Goal: Transaction & Acquisition: Purchase product/service

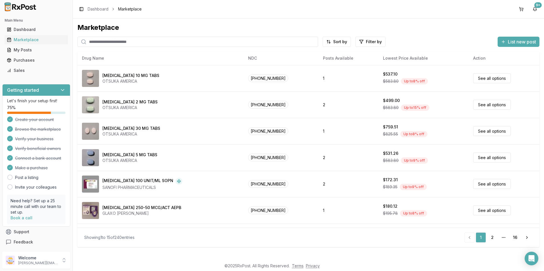
click at [108, 43] on input "search" at bounding box center [197, 42] width 241 height 10
type input "*******"
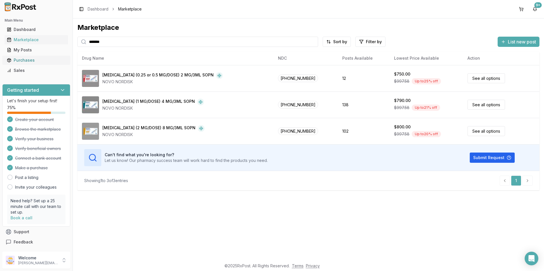
click at [26, 59] on div "Purchases" at bounding box center [36, 60] width 59 height 6
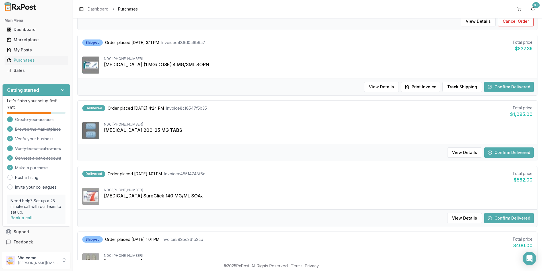
scroll to position [114, 0]
click at [508, 85] on button "Confirm Delivered" at bounding box center [509, 86] width 50 height 10
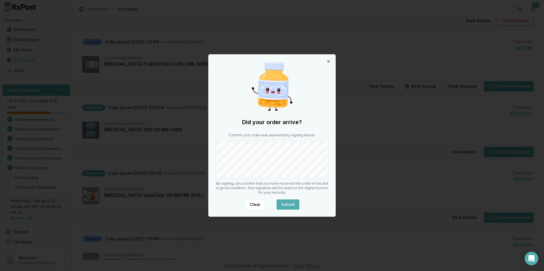
click at [286, 201] on button "Submit" at bounding box center [288, 205] width 23 height 10
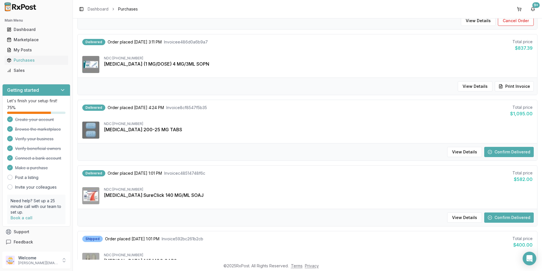
click at [506, 151] on button "Confirm Delivered" at bounding box center [509, 152] width 50 height 10
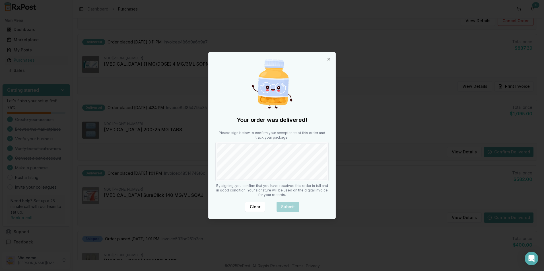
click at [211, 160] on div "Your order was delivered! Please sign below to confirm your acceptance of this …" at bounding box center [272, 135] width 127 height 167
click at [289, 204] on button "Submit" at bounding box center [288, 207] width 23 height 10
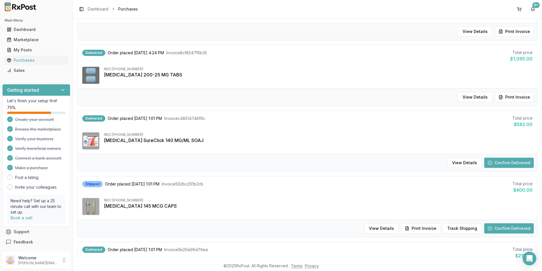
scroll to position [171, 0]
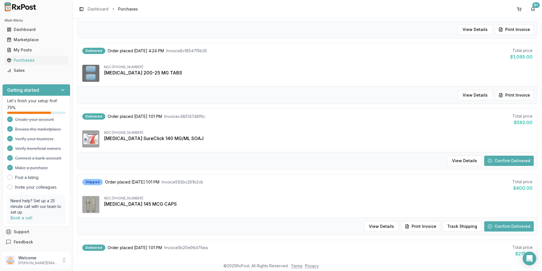
click at [506, 162] on button "Confirm Delivered" at bounding box center [509, 161] width 50 height 10
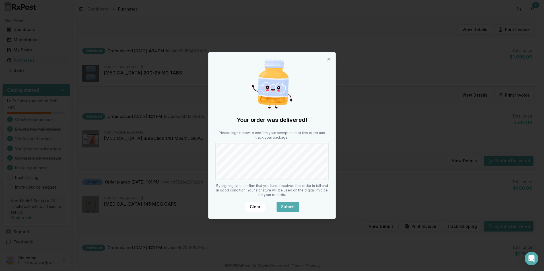
click at [289, 204] on button "Submit" at bounding box center [288, 207] width 23 height 10
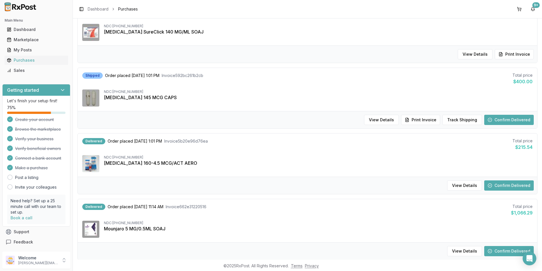
scroll to position [285, 0]
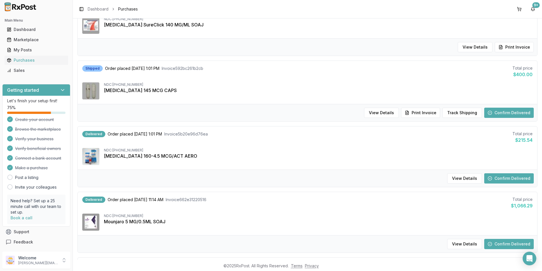
click at [502, 177] on button "Confirm Delivered" at bounding box center [509, 179] width 50 height 10
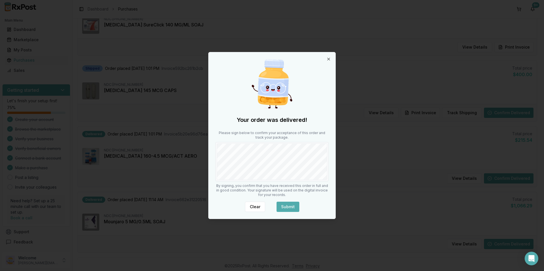
drag, startPoint x: 283, startPoint y: 205, endPoint x: 285, endPoint y: 201, distance: 4.8
click at [283, 205] on button "Submit" at bounding box center [288, 207] width 23 height 10
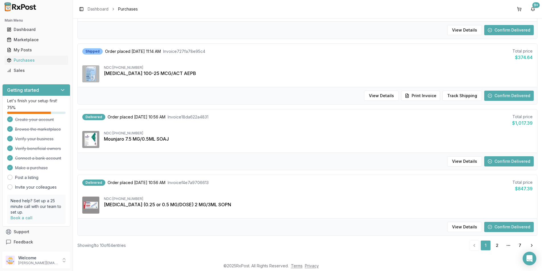
scroll to position [503, 0]
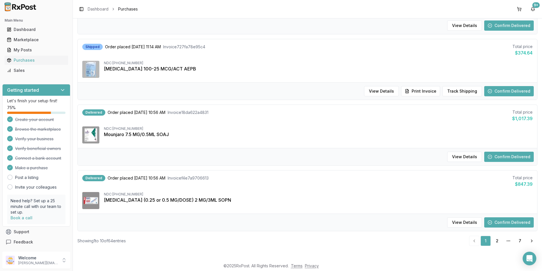
click at [506, 220] on button "Confirm Delivered" at bounding box center [509, 223] width 50 height 10
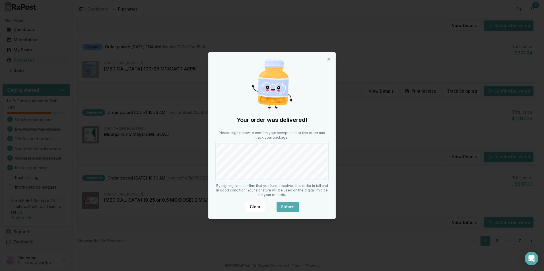
drag, startPoint x: 284, startPoint y: 207, endPoint x: 286, endPoint y: 204, distance: 3.3
click at [284, 207] on button "Submit" at bounding box center [288, 207] width 23 height 10
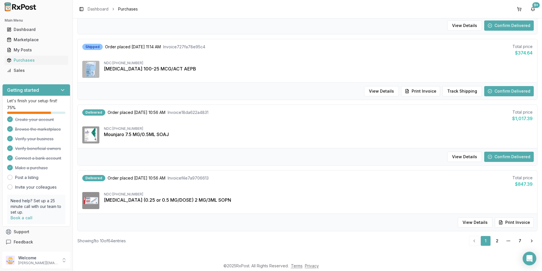
click at [498, 153] on button "Confirm Delivered" at bounding box center [509, 157] width 50 height 10
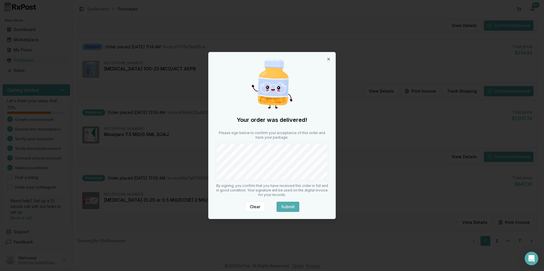
click at [287, 208] on button "Submit" at bounding box center [288, 207] width 23 height 10
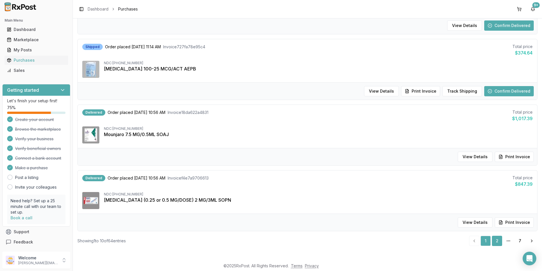
click at [492, 240] on link "2" at bounding box center [497, 241] width 10 height 10
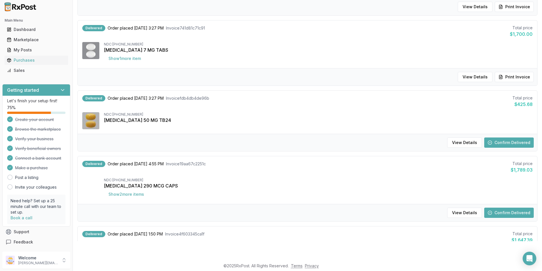
scroll to position [114, 0]
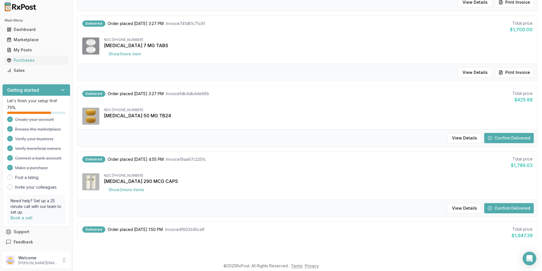
click at [511, 141] on button "Confirm Delivered" at bounding box center [509, 138] width 50 height 10
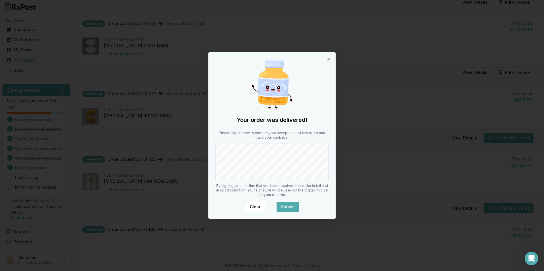
click at [296, 209] on button "Submit" at bounding box center [288, 207] width 23 height 10
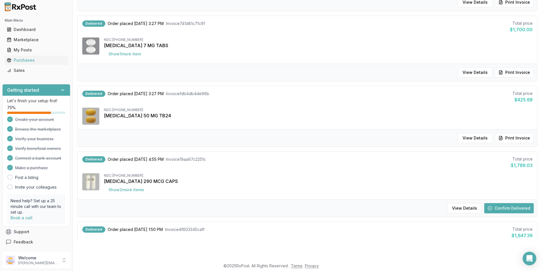
click at [500, 208] on button "Confirm Delivered" at bounding box center [509, 208] width 50 height 10
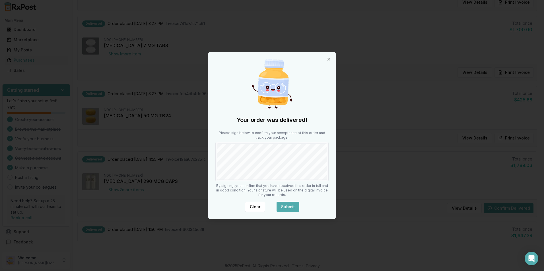
click at [289, 206] on button "Submit" at bounding box center [288, 207] width 23 height 10
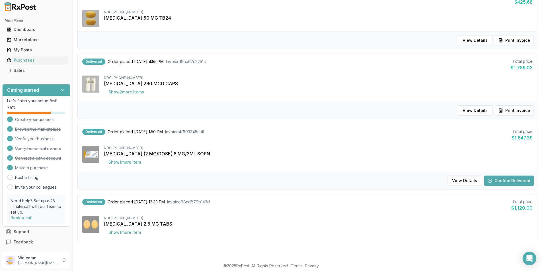
scroll to position [228, 0]
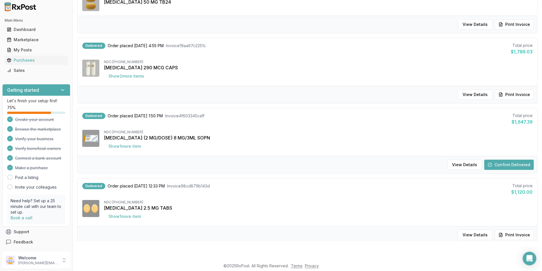
click at [501, 164] on button "Confirm Delivered" at bounding box center [509, 165] width 50 height 10
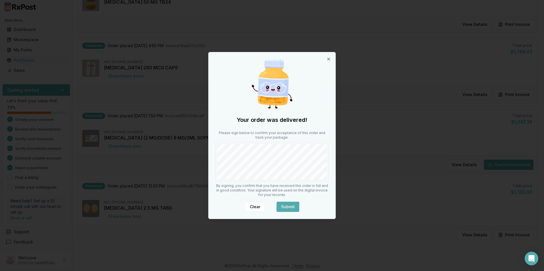
click at [283, 206] on button "Submit" at bounding box center [288, 207] width 23 height 10
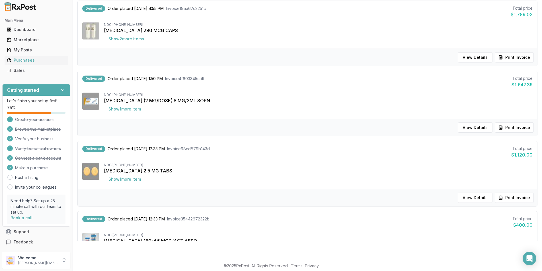
scroll to position [341, 0]
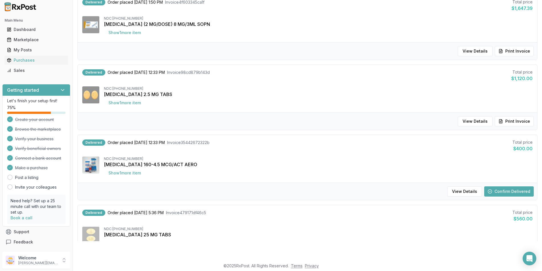
click at [503, 189] on button "Confirm Delivered" at bounding box center [509, 192] width 50 height 10
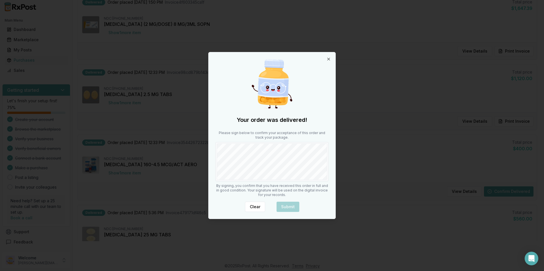
click at [238, 158] on div at bounding box center [271, 161] width 113 height 39
drag, startPoint x: 235, startPoint y: 181, endPoint x: 299, endPoint y: 189, distance: 64.0
click at [364, 172] on body "Main Menu Dashboard Marketplace My Posts Purchases Sales Getting started Let's …" at bounding box center [271, 117] width 542 height 271
click at [285, 205] on button "Submit" at bounding box center [288, 207] width 23 height 10
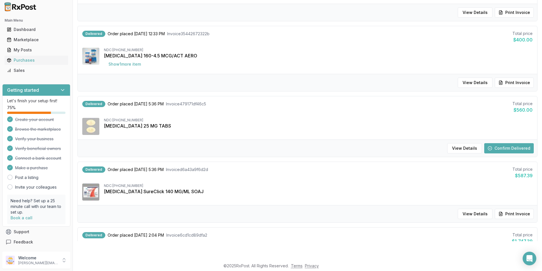
scroll to position [455, 0]
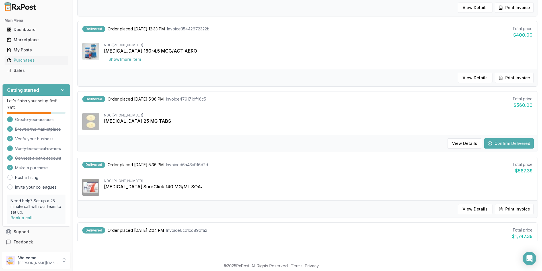
click at [512, 142] on button "Confirm Delivered" at bounding box center [509, 144] width 50 height 10
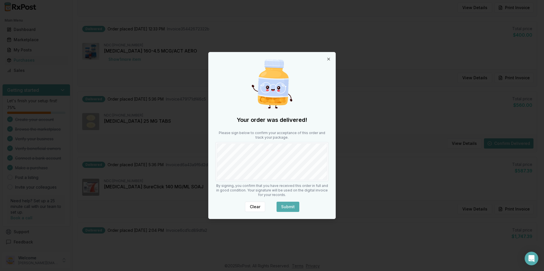
click at [289, 205] on button "Submit" at bounding box center [288, 207] width 23 height 10
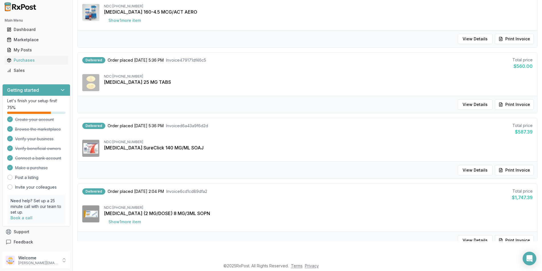
scroll to position [531, 0]
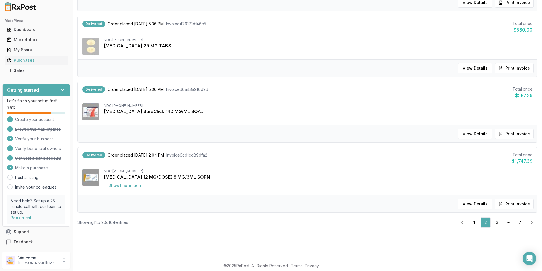
drag, startPoint x: 472, startPoint y: 223, endPoint x: 447, endPoint y: 209, distance: 28.1
click at [472, 222] on link "1" at bounding box center [474, 223] width 10 height 10
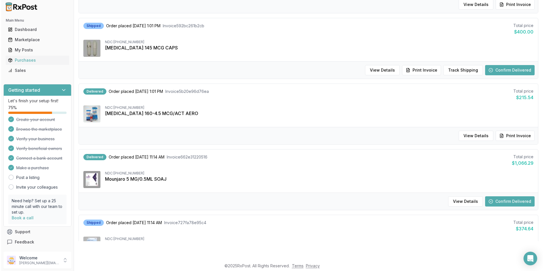
scroll to position [313, 0]
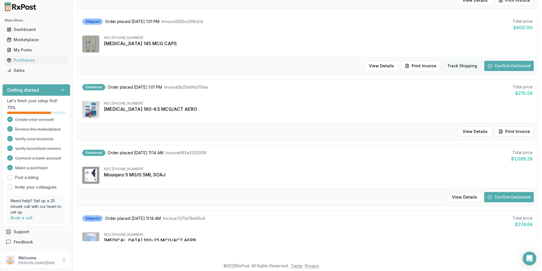
click at [457, 70] on button "Track Shipping" at bounding box center [462, 66] width 40 height 10
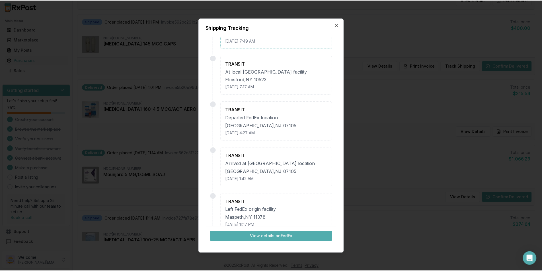
scroll to position [0, 0]
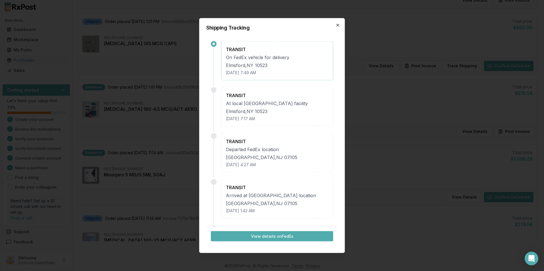
click at [338, 27] on icon "button" at bounding box center [337, 25] width 5 height 5
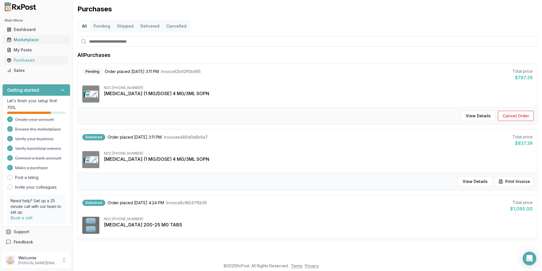
click at [24, 38] on div "Marketplace" at bounding box center [36, 40] width 59 height 6
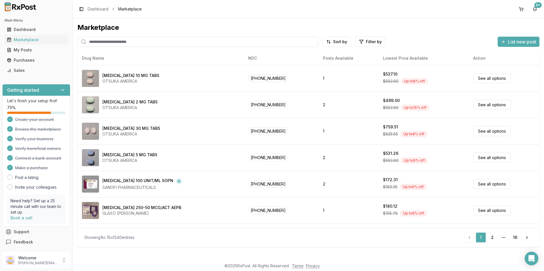
click at [89, 43] on input "search" at bounding box center [197, 42] width 241 height 10
type input "*****"
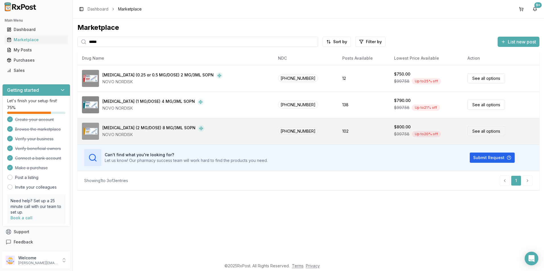
click at [394, 127] on div "$800.00" at bounding box center [402, 127] width 17 height 6
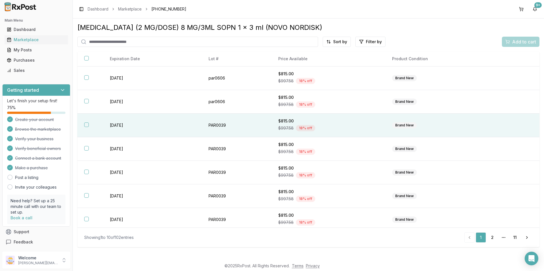
scroll to position [75, 0]
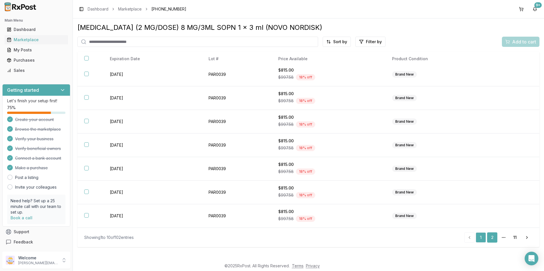
click at [490, 237] on link "2" at bounding box center [492, 238] width 10 height 10
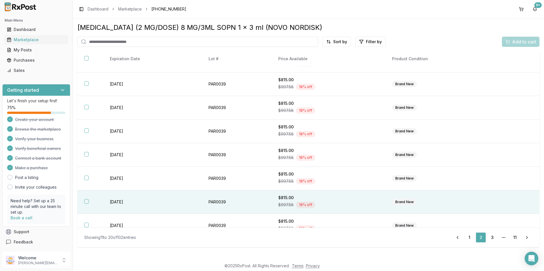
scroll to position [75, 0]
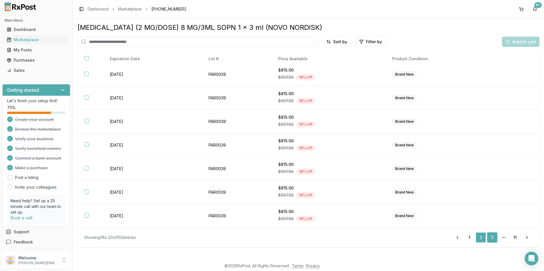
click at [495, 238] on link "3" at bounding box center [492, 238] width 10 height 10
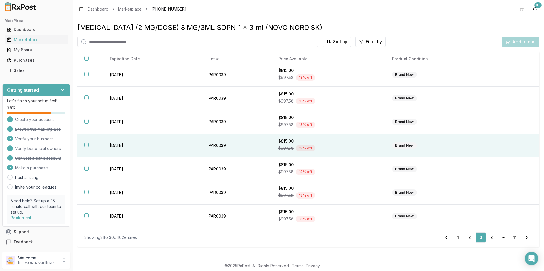
scroll to position [75, 0]
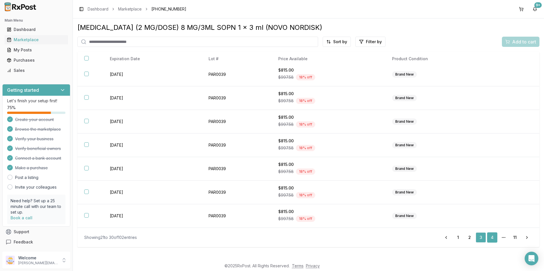
click at [491, 235] on link "4" at bounding box center [492, 238] width 10 height 10
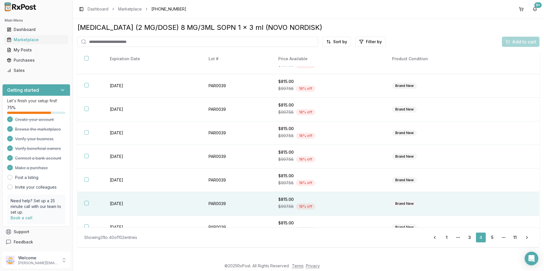
scroll to position [75, 0]
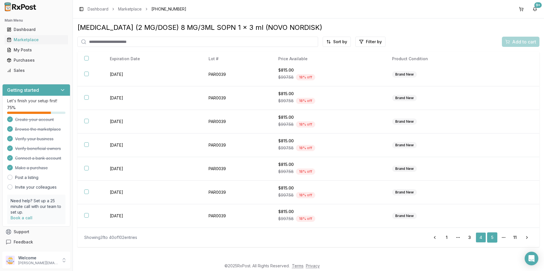
click at [489, 239] on link "5" at bounding box center [492, 238] width 10 height 10
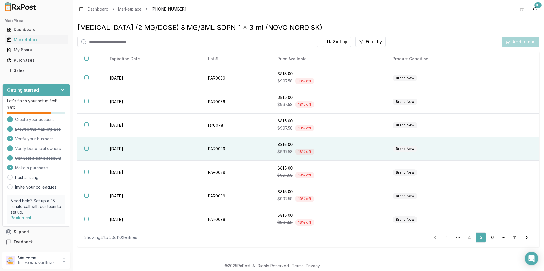
scroll to position [75, 0]
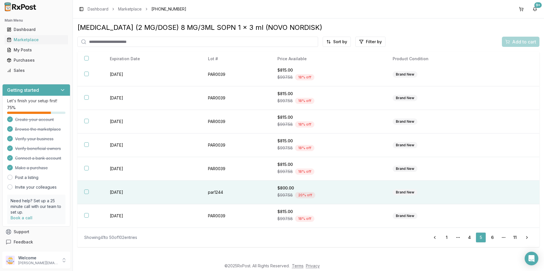
click at [86, 192] on button "button" at bounding box center [86, 192] width 5 height 5
click at [514, 41] on span "Add to cart" at bounding box center [524, 41] width 24 height 7
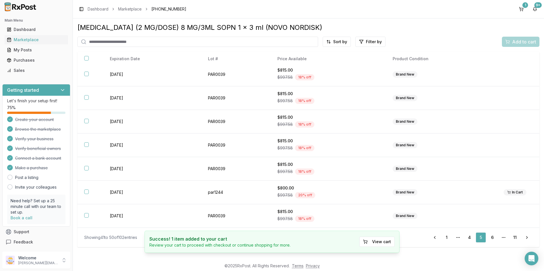
click at [113, 38] on input "search" at bounding box center [197, 42] width 241 height 10
type input "******"
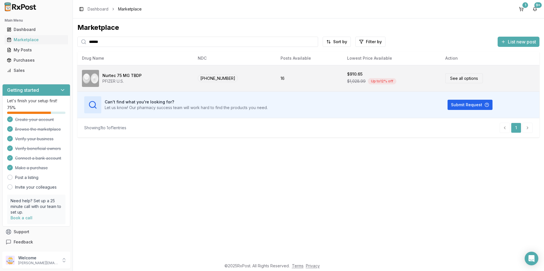
click at [254, 78] on td "[PHONE_NUMBER]" at bounding box center [234, 78] width 83 height 26
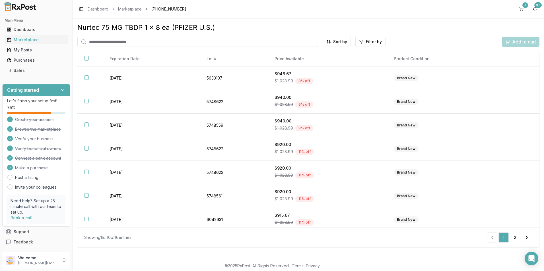
scroll to position [75, 0]
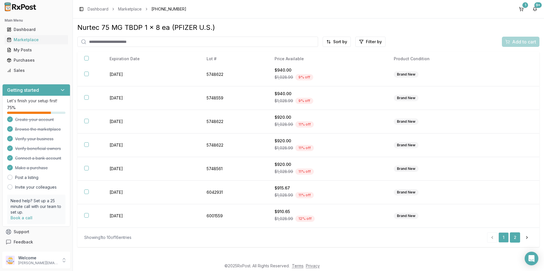
click at [518, 236] on link "2" at bounding box center [515, 238] width 10 height 10
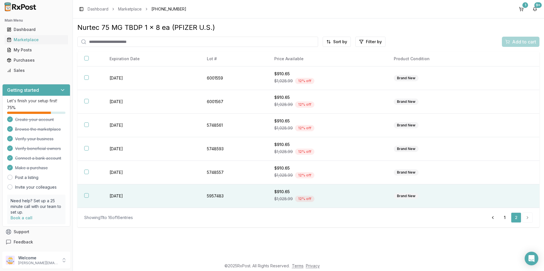
click at [87, 196] on button "button" at bounding box center [86, 195] width 5 height 5
click at [513, 42] on span "Add to cart" at bounding box center [524, 41] width 24 height 7
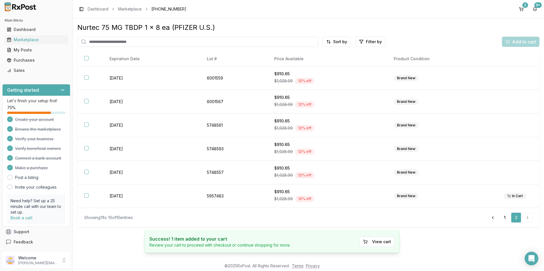
click at [127, 41] on input "search" at bounding box center [197, 42] width 241 height 10
type input "*******"
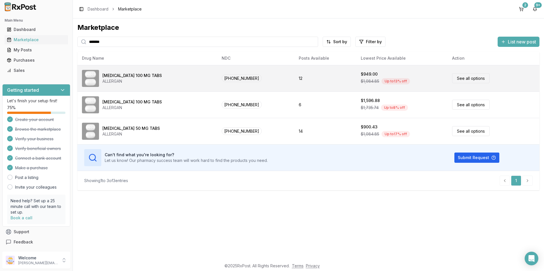
click at [294, 83] on td "12" at bounding box center [325, 78] width 62 height 26
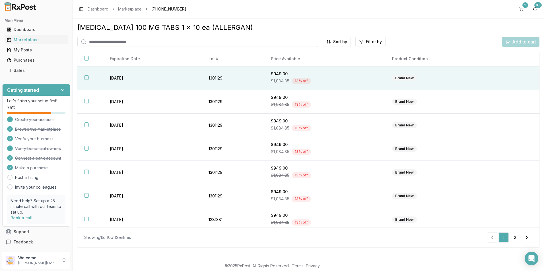
click at [88, 76] on button "button" at bounding box center [86, 77] width 5 height 5
click at [530, 39] on span "Add to cart" at bounding box center [524, 41] width 24 height 7
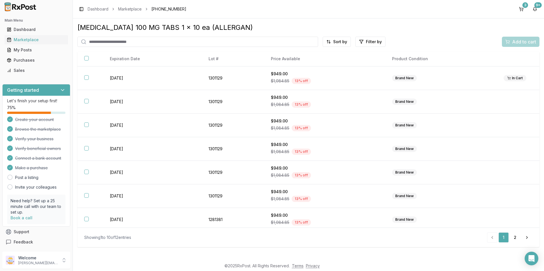
click at [149, 40] on input "search" at bounding box center [197, 42] width 241 height 10
type input "******"
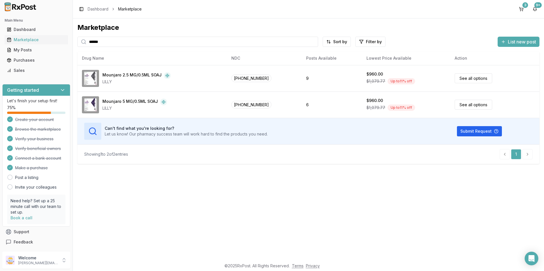
click at [103, 47] on div "Marketplace ****** Sort by Filter by List new post Drug Name NDC Posts Availabl…" at bounding box center [308, 93] width 462 height 141
drag, startPoint x: 126, startPoint y: 45, endPoint x: 66, endPoint y: 48, distance: 59.8
click at [66, 48] on div "Main Menu Dashboard Marketplace My Posts Purchases Sales Getting started Let's …" at bounding box center [272, 135] width 544 height 271
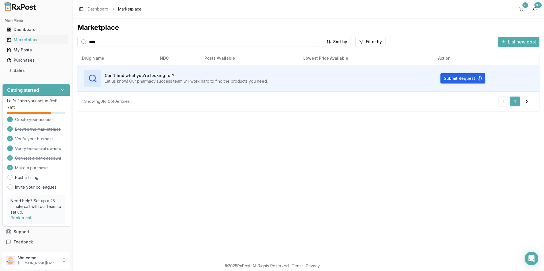
type input "****"
drag, startPoint x: 112, startPoint y: 40, endPoint x: 60, endPoint y: 40, distance: 51.8
click at [62, 41] on div "Main Menu Dashboard Marketplace My Posts Purchases Sales Getting started Let's …" at bounding box center [272, 135] width 544 height 271
drag, startPoint x: 104, startPoint y: 43, endPoint x: 57, endPoint y: 45, distance: 46.7
click at [57, 45] on div "Main Menu Dashboard Marketplace My Posts Purchases Sales Getting started Let's …" at bounding box center [272, 135] width 544 height 271
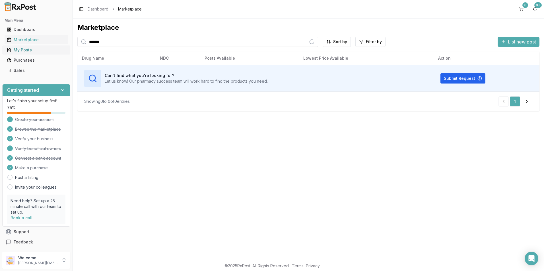
type input "*******"
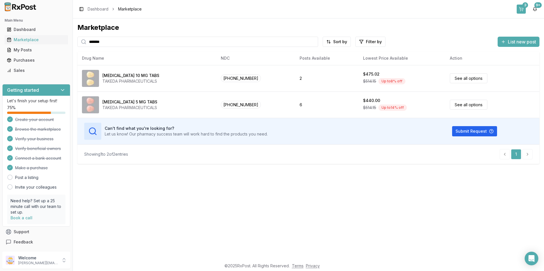
click at [523, 5] on div "3" at bounding box center [525, 5] width 6 height 6
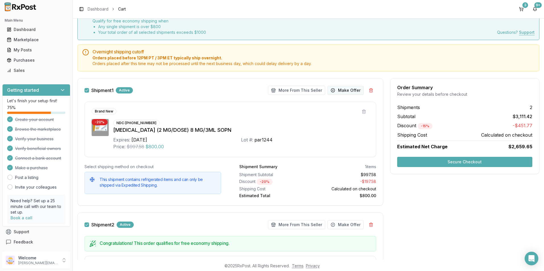
scroll to position [28, 0]
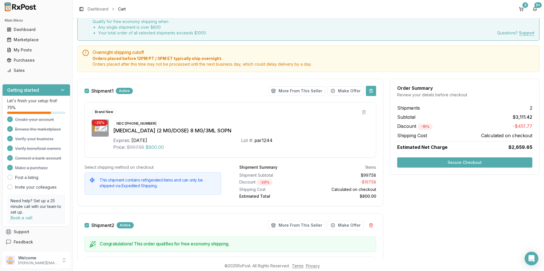
click at [368, 90] on button at bounding box center [371, 91] width 10 height 10
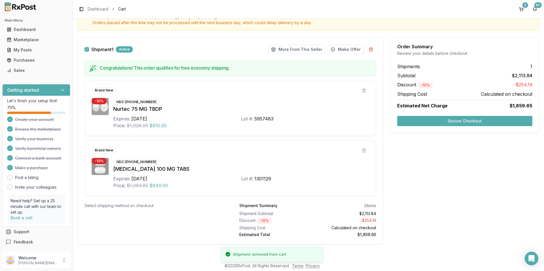
scroll to position [71, 0]
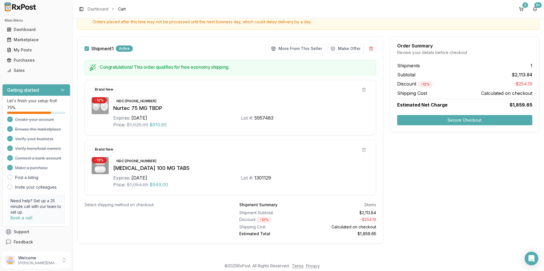
click at [435, 122] on button "Secure Checkout" at bounding box center [464, 120] width 135 height 10
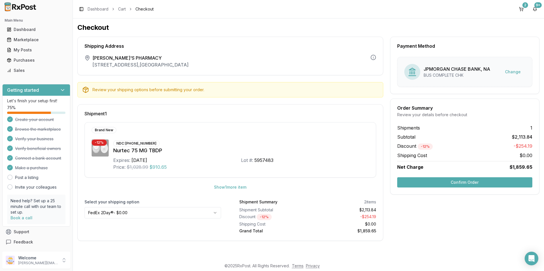
click at [450, 181] on button "Confirm Order" at bounding box center [464, 183] width 135 height 10
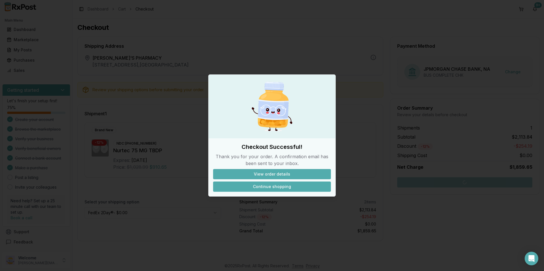
click at [289, 186] on button "Continue shopping" at bounding box center [272, 187] width 118 height 10
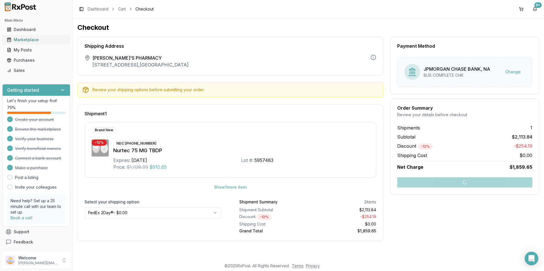
click at [30, 41] on div "Marketplace" at bounding box center [36, 40] width 59 height 6
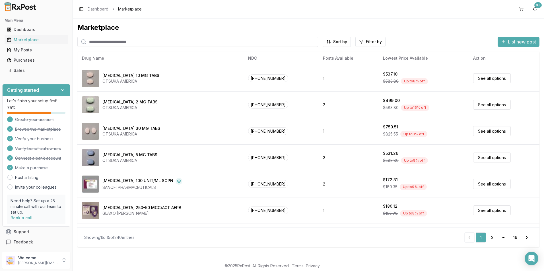
click at [108, 44] on input "search" at bounding box center [197, 42] width 241 height 10
click at [30, 61] on div "Purchases" at bounding box center [36, 60] width 59 height 6
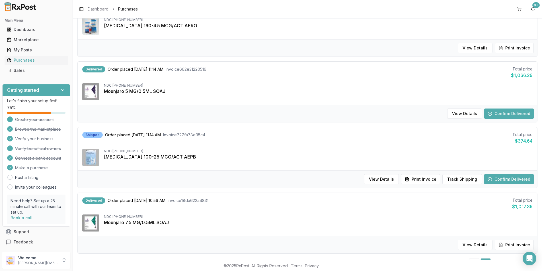
scroll to position [508, 0]
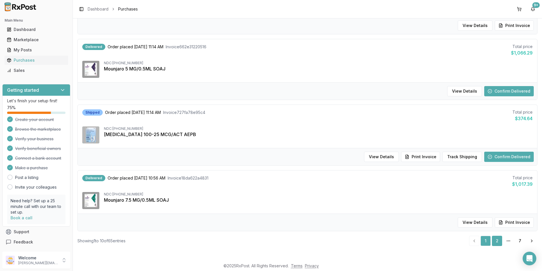
click at [493, 238] on link "2" at bounding box center [497, 241] width 10 height 10
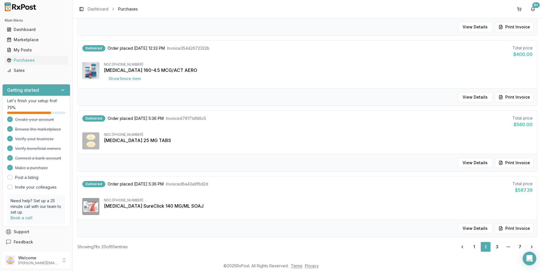
scroll to position [526, 0]
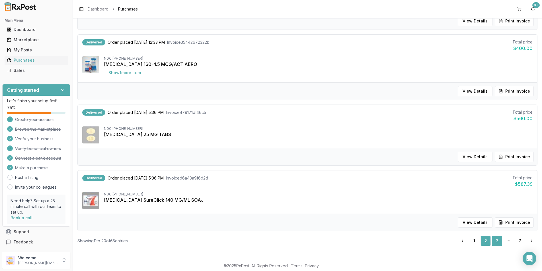
click at [497, 242] on link "3" at bounding box center [497, 241] width 10 height 10
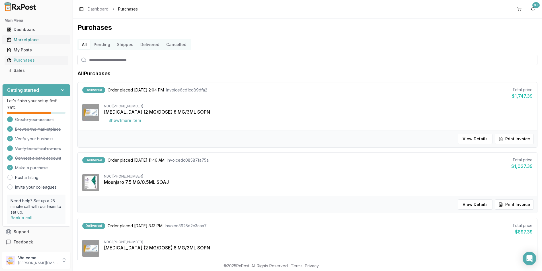
click at [23, 36] on link "Marketplace" at bounding box center [36, 40] width 63 height 10
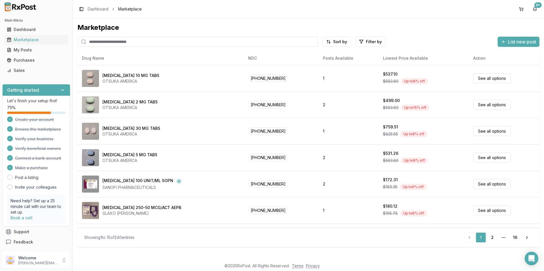
click at [96, 38] on input "search" at bounding box center [197, 42] width 241 height 10
type input "******"
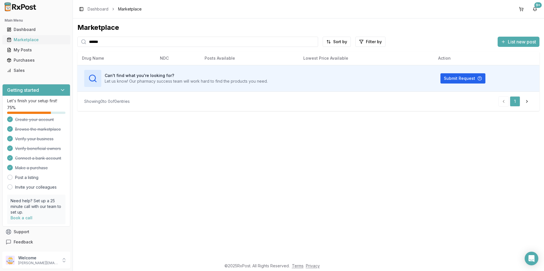
drag, startPoint x: 112, startPoint y: 41, endPoint x: 52, endPoint y: 42, distance: 59.5
click at [52, 42] on div "Main Menu Dashboard Marketplace My Posts Purchases Sales Getting started Let's …" at bounding box center [272, 135] width 544 height 271
